Goal: Transaction & Acquisition: Book appointment/travel/reservation

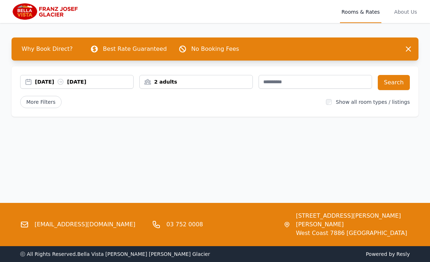
click at [86, 82] on div "14 Oct 2025 17 Oct 2025" at bounding box center [84, 81] width 98 height 7
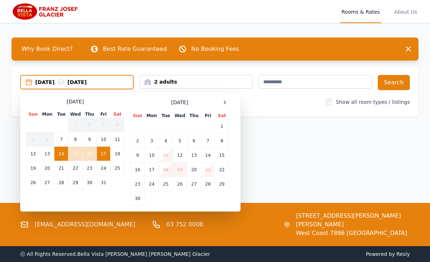
click at [198, 157] on td "13" at bounding box center [194, 155] width 14 height 14
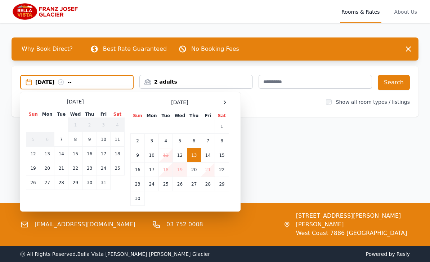
click at [208, 157] on td "14" at bounding box center [208, 155] width 14 height 14
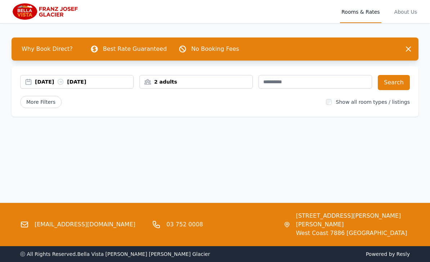
click at [397, 83] on button "Search" at bounding box center [394, 82] width 32 height 15
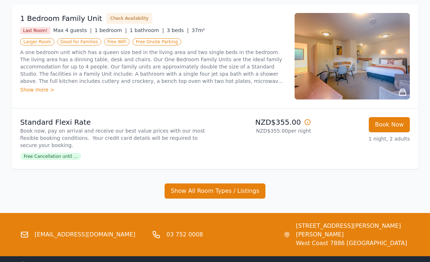
scroll to position [117, 0]
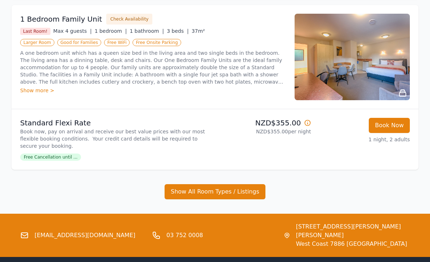
click at [253, 189] on button "Show All Room Types / Listings" at bounding box center [214, 191] width 101 height 15
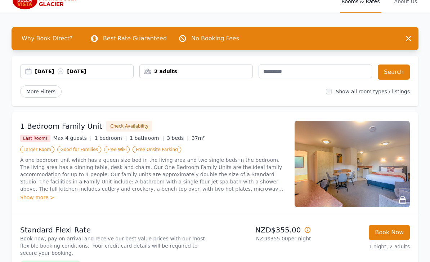
scroll to position [10, 0]
click at [389, 231] on button "Book Now" at bounding box center [389, 232] width 41 height 15
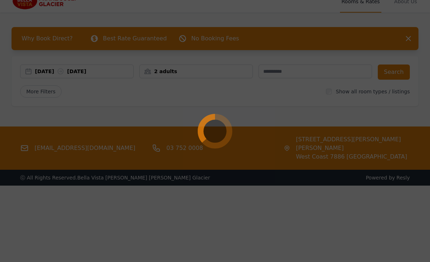
select select "**"
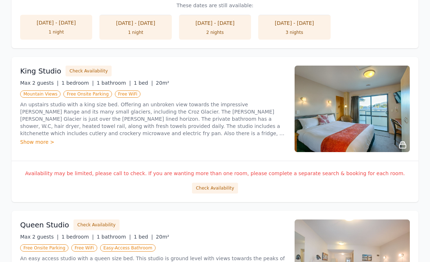
scroll to position [418, 0]
